Goal: Navigation & Orientation: Find specific page/section

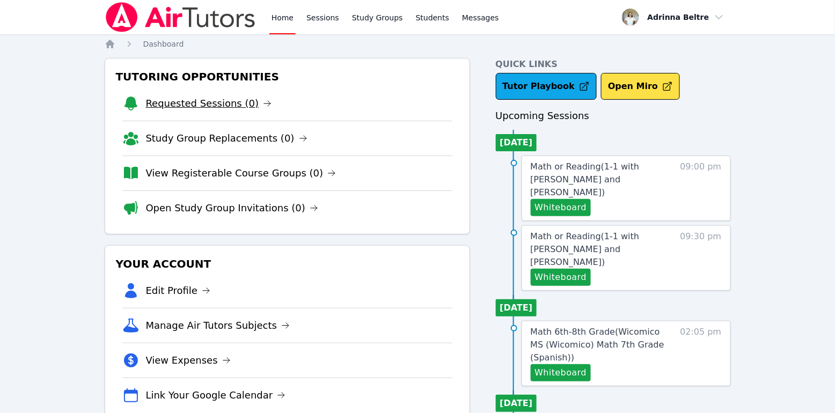
click at [225, 107] on link "Requested Sessions (0)" at bounding box center [209, 103] width 126 height 15
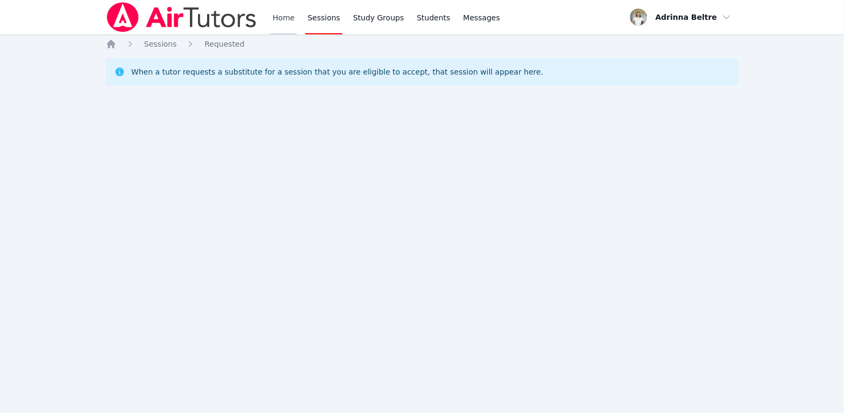
click at [282, 17] on link "Home" at bounding box center [284, 17] width 26 height 34
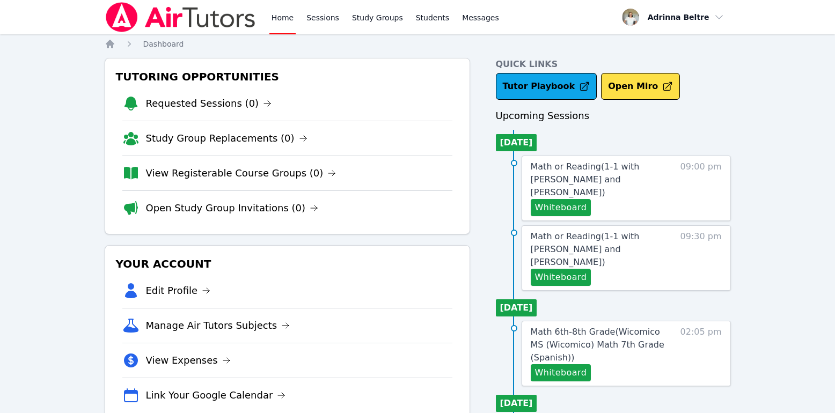
scroll to position [2, 0]
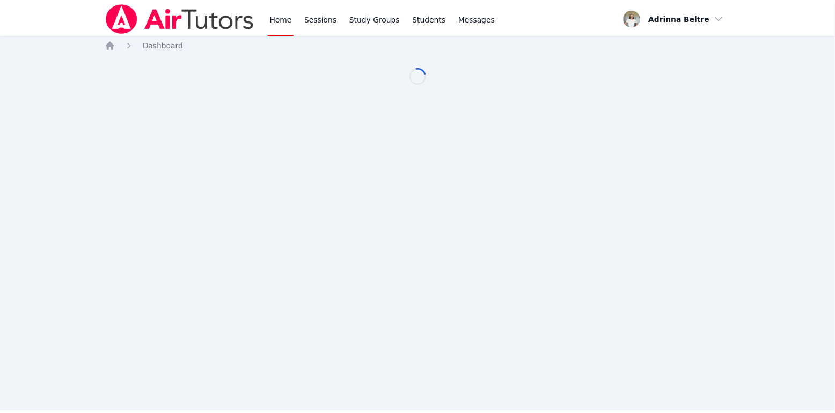
scroll to position [2, 0]
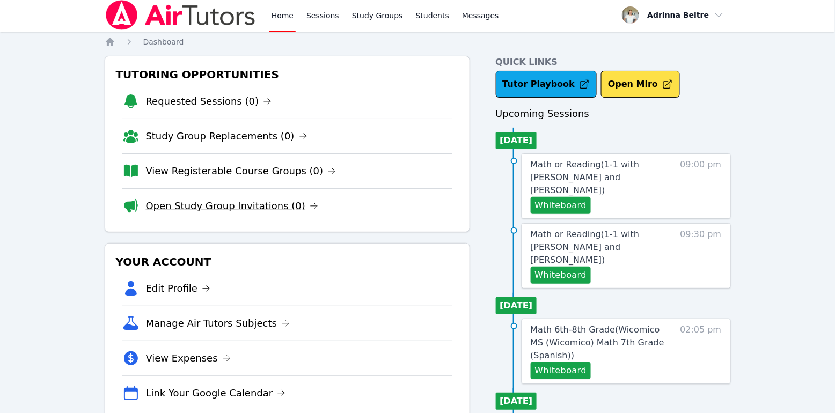
click at [239, 209] on link "Open Study Group Invitations (0)" at bounding box center [232, 206] width 173 height 15
